Goal: Go to known website: Go to known website

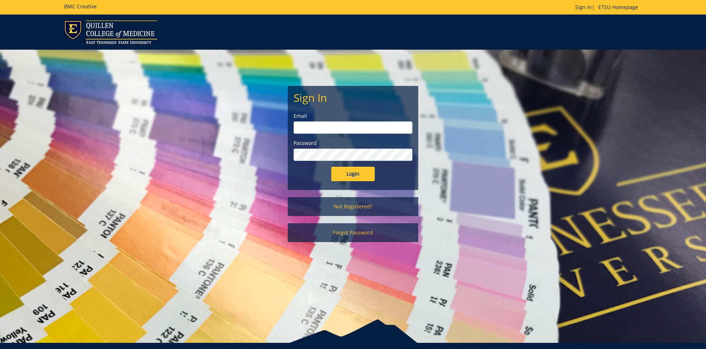
type input "ares@etsu.edu"
click at [359, 175] on input "Login" at bounding box center [352, 174] width 43 height 14
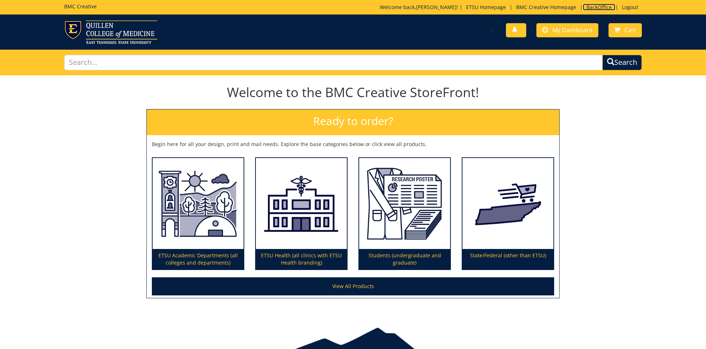
click at [594, 9] on link "BackOffice" at bounding box center [599, 7] width 33 height 7
